Goal: Transaction & Acquisition: Purchase product/service

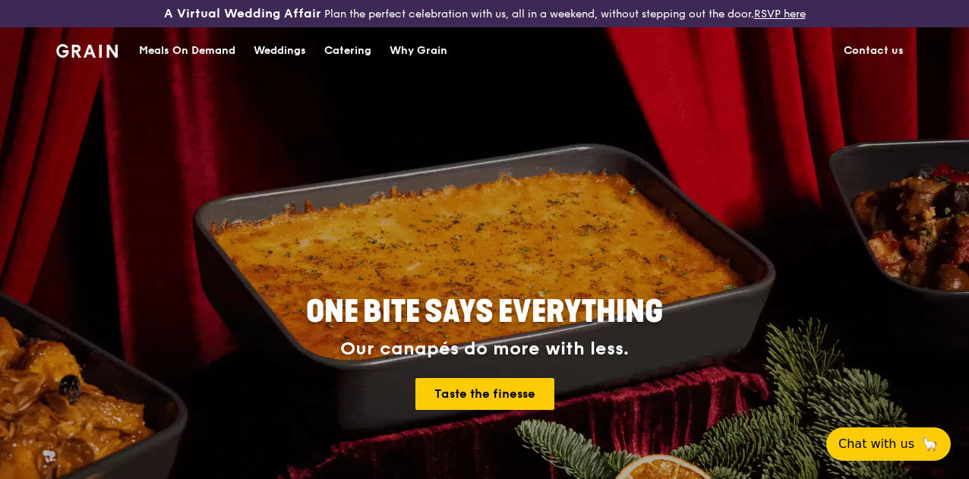
click at [196, 59] on div "Meals On Demand" at bounding box center [187, 51] width 96 height 46
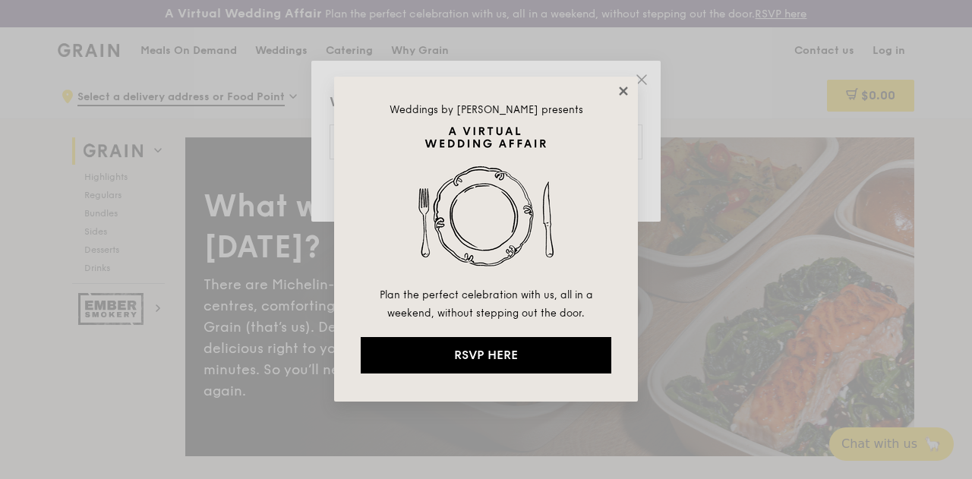
click at [623, 87] on icon at bounding box center [623, 91] width 14 height 14
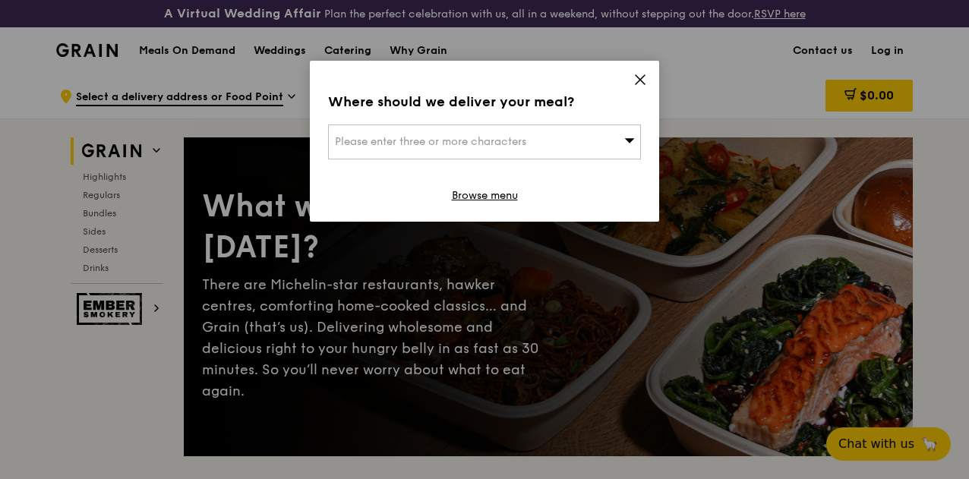
click at [452, 160] on div "Where should we deliver your meal? Please enter three or more characters Browse…" at bounding box center [484, 141] width 349 height 161
click at [404, 140] on span "Please enter three or more characters" at bounding box center [430, 141] width 191 height 13
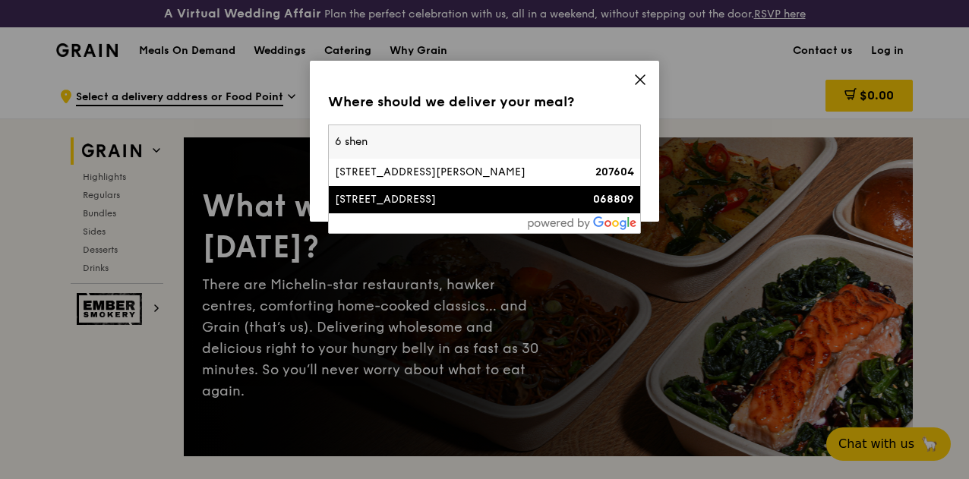
type input "6 shen"
click at [364, 200] on div "[STREET_ADDRESS]" at bounding box center [447, 199] width 225 height 15
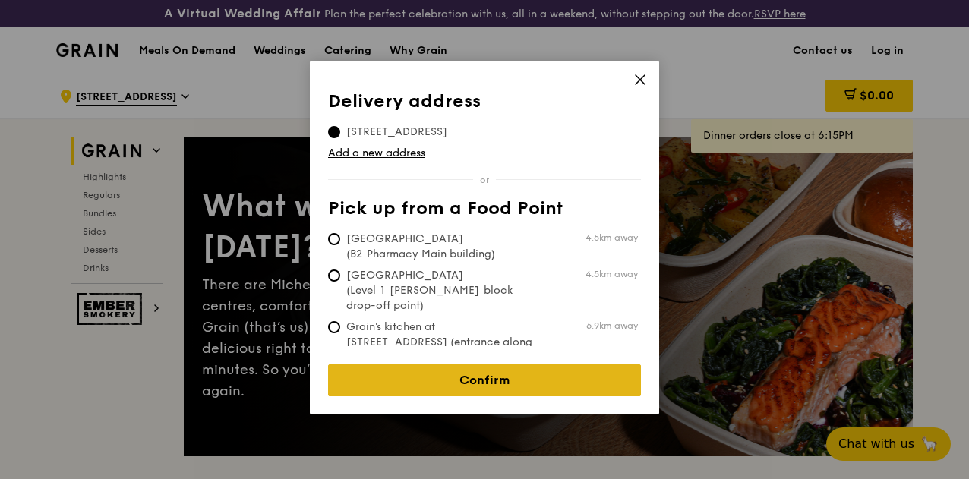
click at [392, 367] on link "Confirm" at bounding box center [484, 380] width 313 height 32
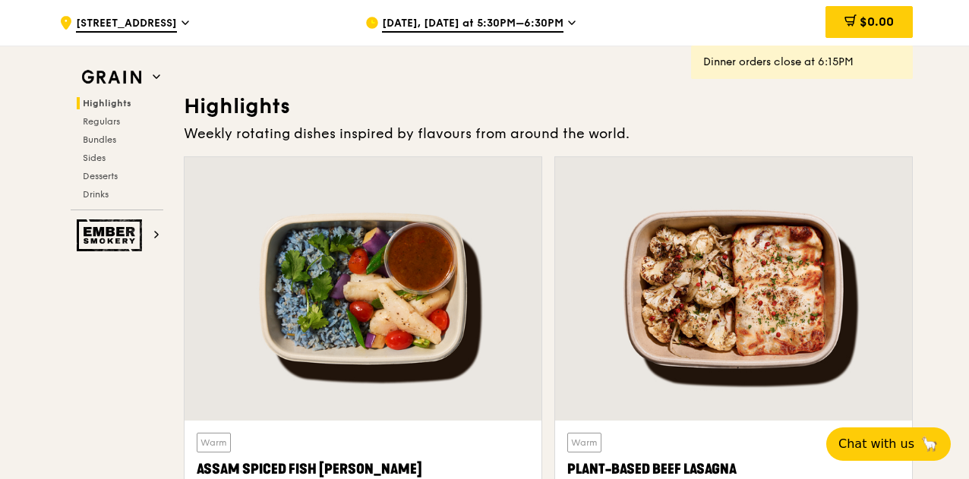
scroll to position [423, 0]
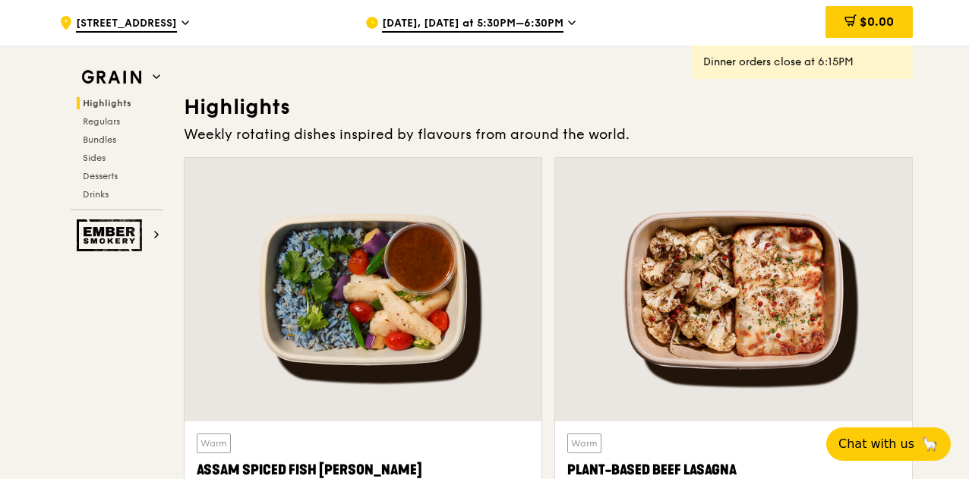
click at [548, 27] on span "[DATE], [DATE] at 5:30PM–6:30PM" at bounding box center [472, 24] width 181 height 17
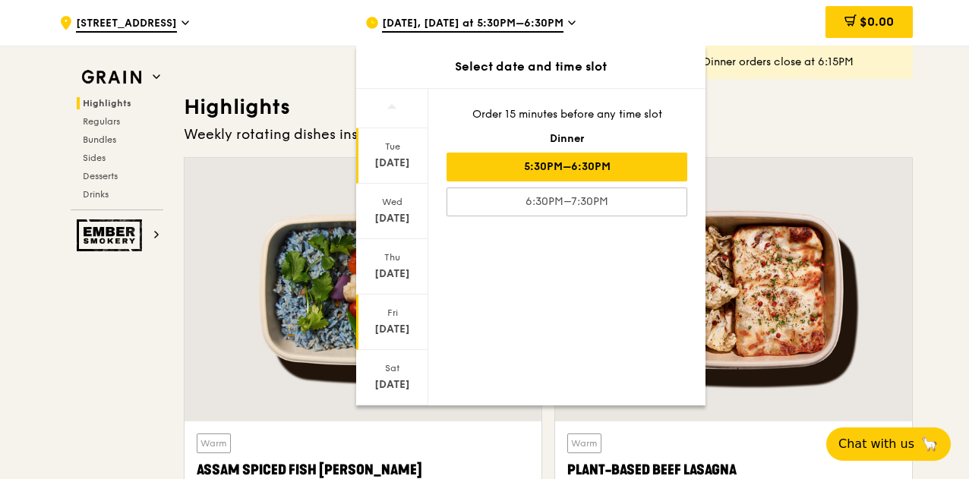
scroll to position [147, 0]
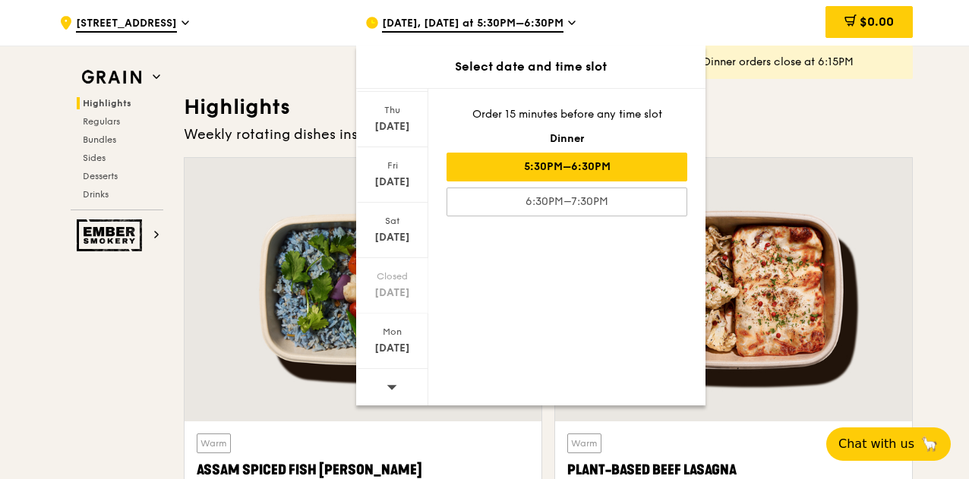
click at [387, 385] on icon at bounding box center [391, 386] width 11 height 11
click at [398, 326] on div "Mon" at bounding box center [392, 332] width 68 height 12
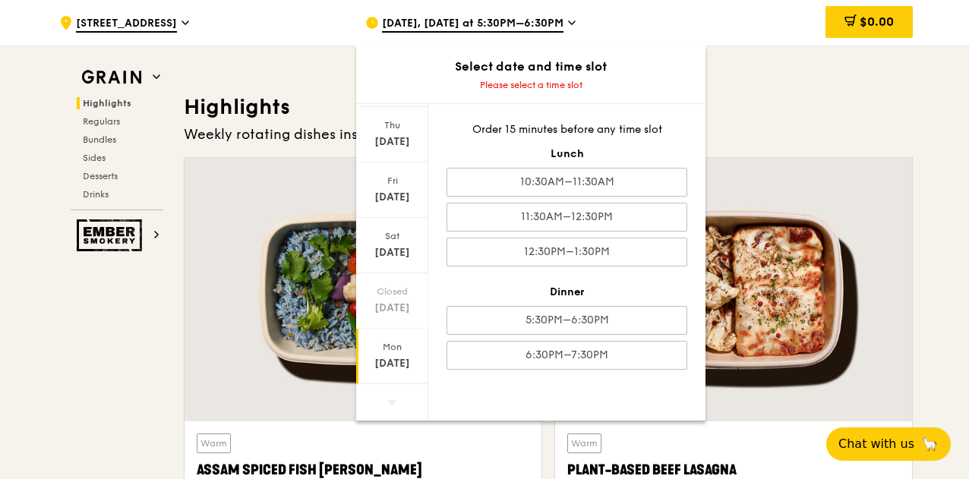
scroll to position [528, 0]
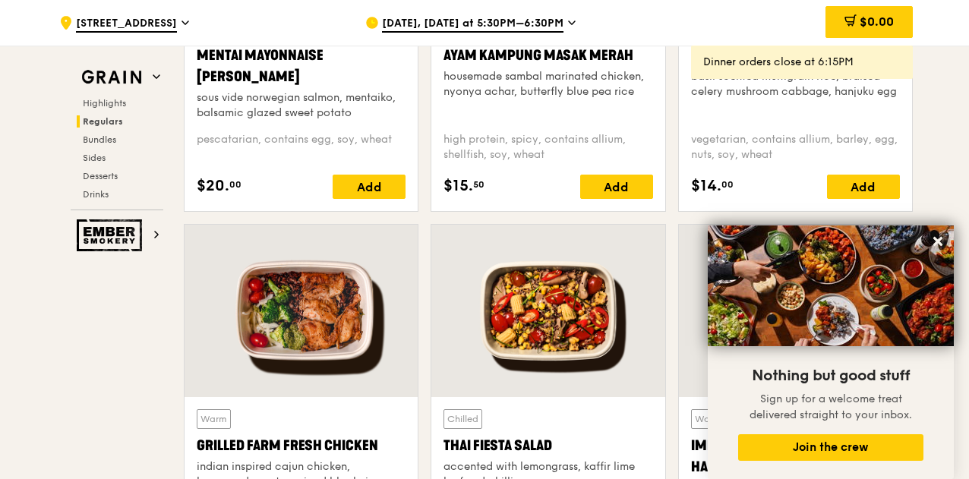
scroll to position [1611, 0]
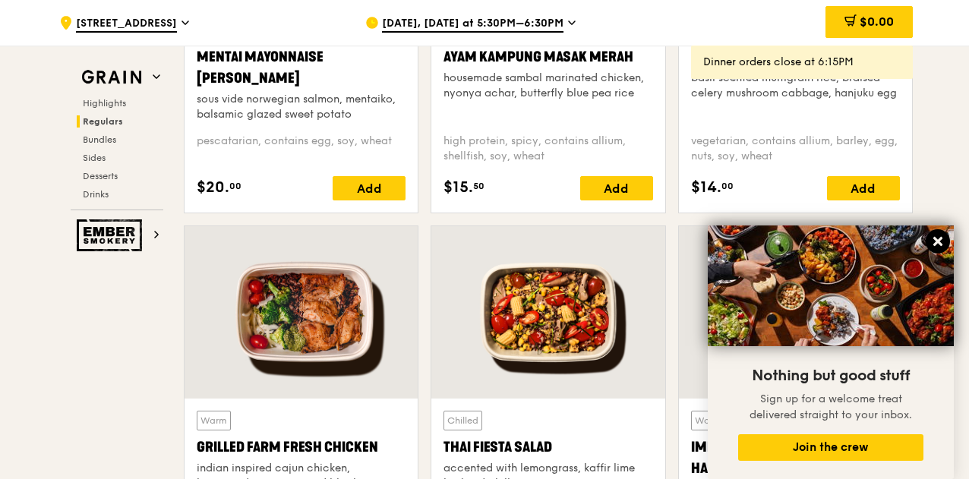
click at [938, 242] on icon at bounding box center [937, 241] width 9 height 9
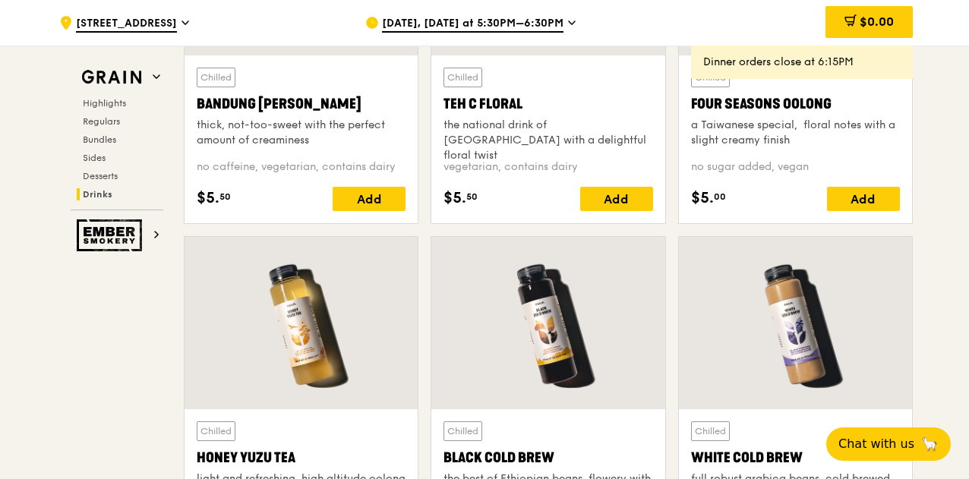
scroll to position [5732, 0]
